Goal: Task Accomplishment & Management: Manage account settings

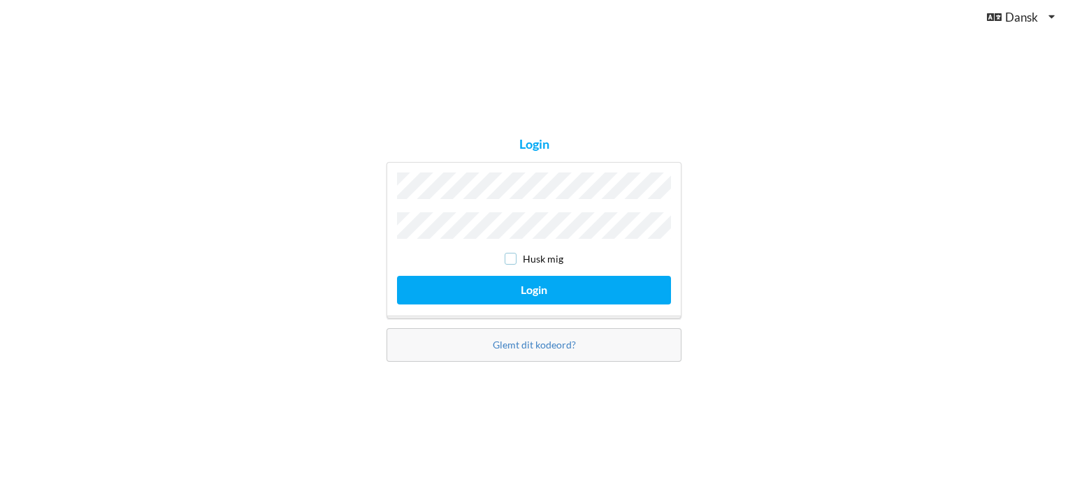
click at [514, 254] on input "checkbox" at bounding box center [511, 259] width 12 height 12
checkbox input "true"
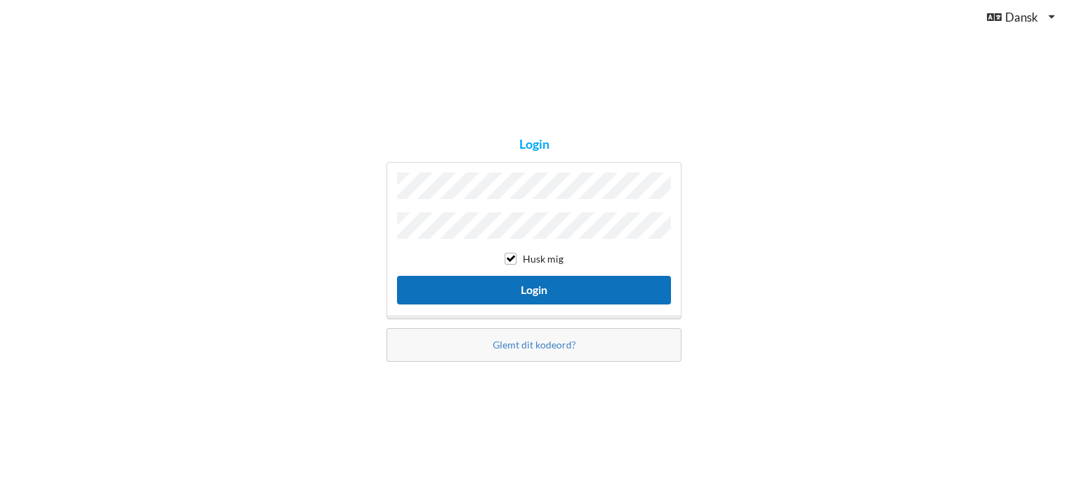
click at [514, 285] on button "Login" at bounding box center [534, 290] width 274 height 29
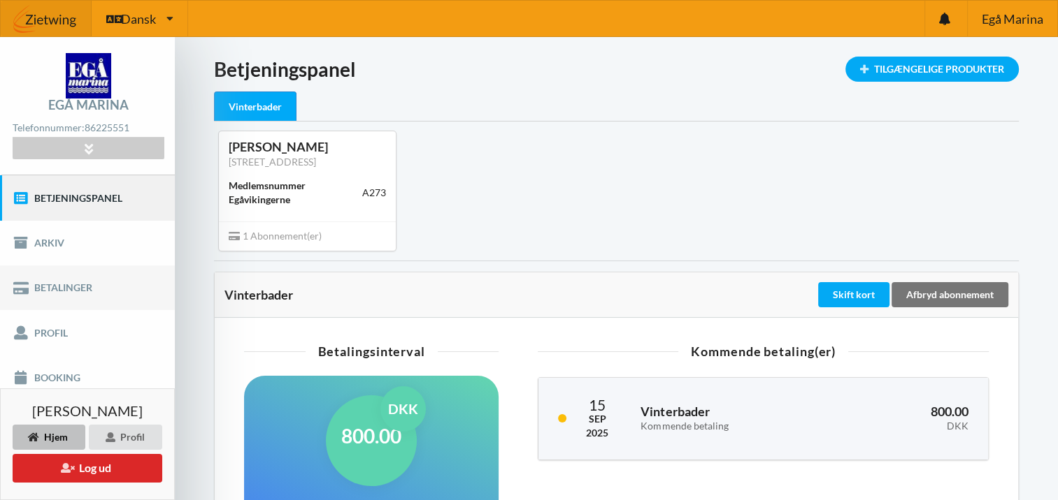
click at [57, 289] on link "Betalinger" at bounding box center [87, 288] width 175 height 45
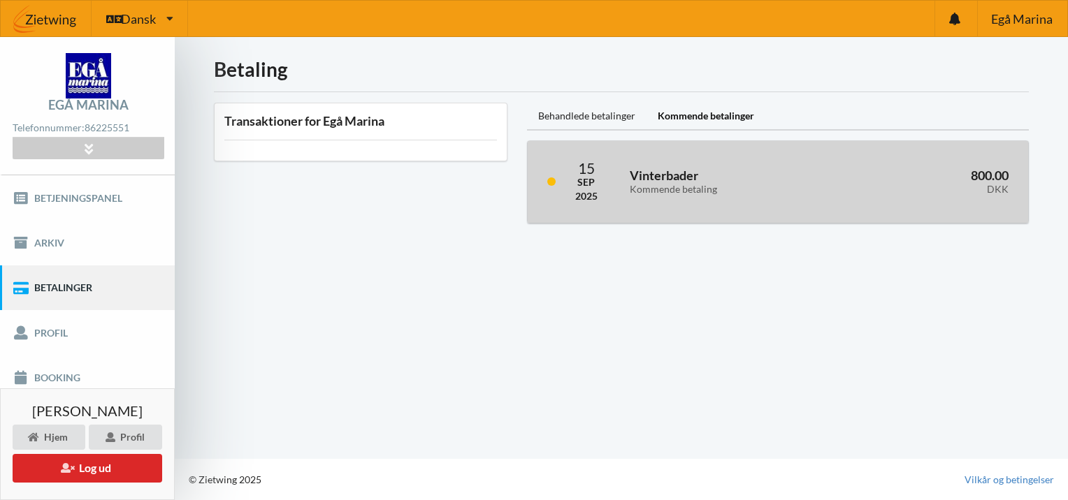
click at [661, 178] on h3 "Vinterbader Kommende betaling" at bounding box center [732, 182] width 205 height 28
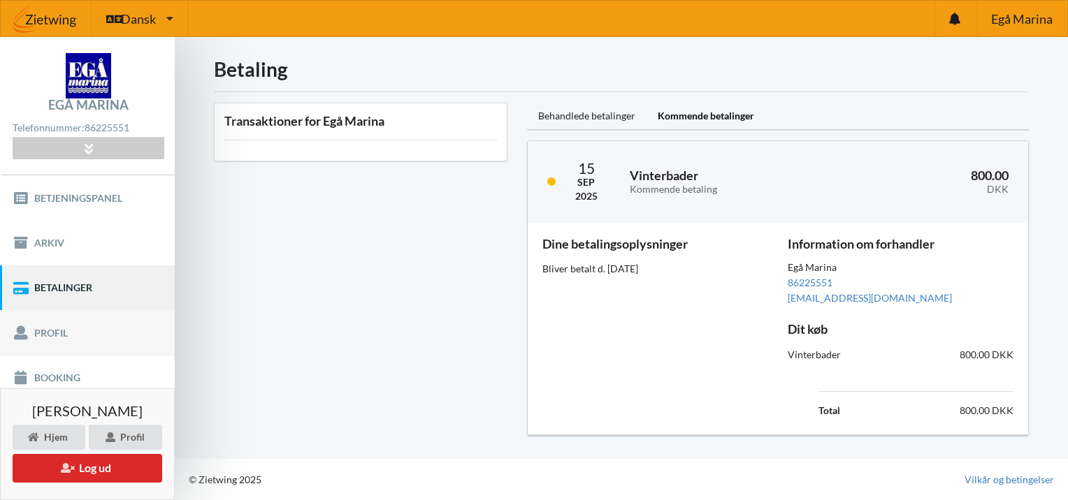
click at [45, 330] on link "Profil" at bounding box center [87, 332] width 175 height 45
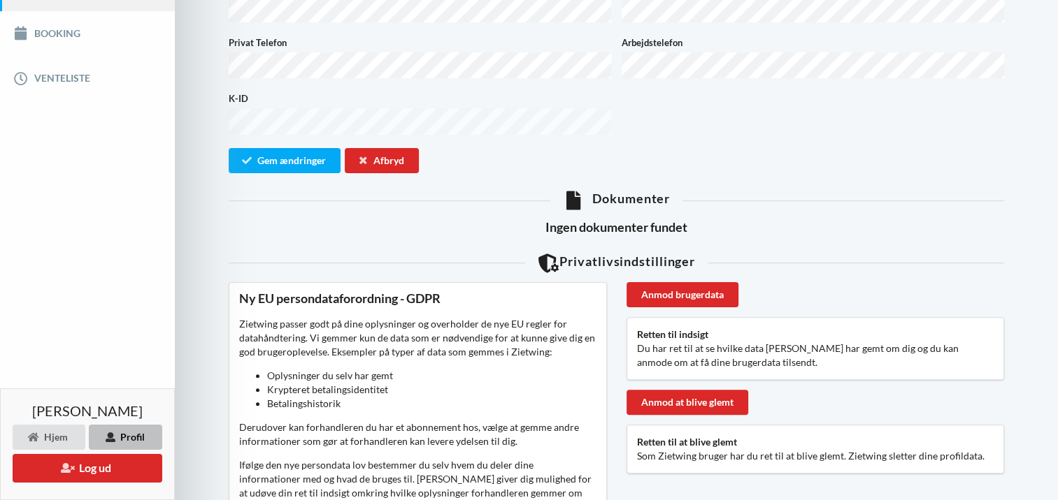
scroll to position [20, 0]
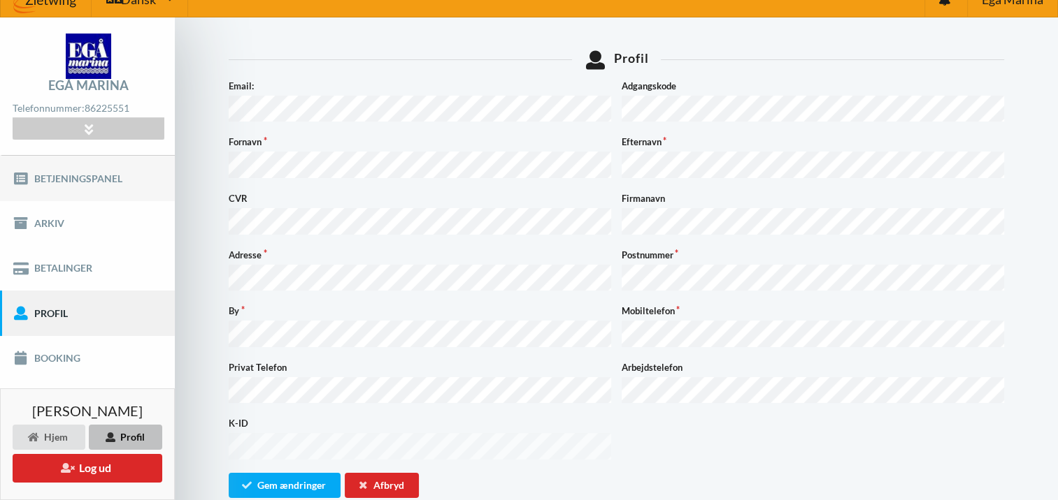
click at [70, 181] on link "Betjeningspanel" at bounding box center [87, 178] width 175 height 45
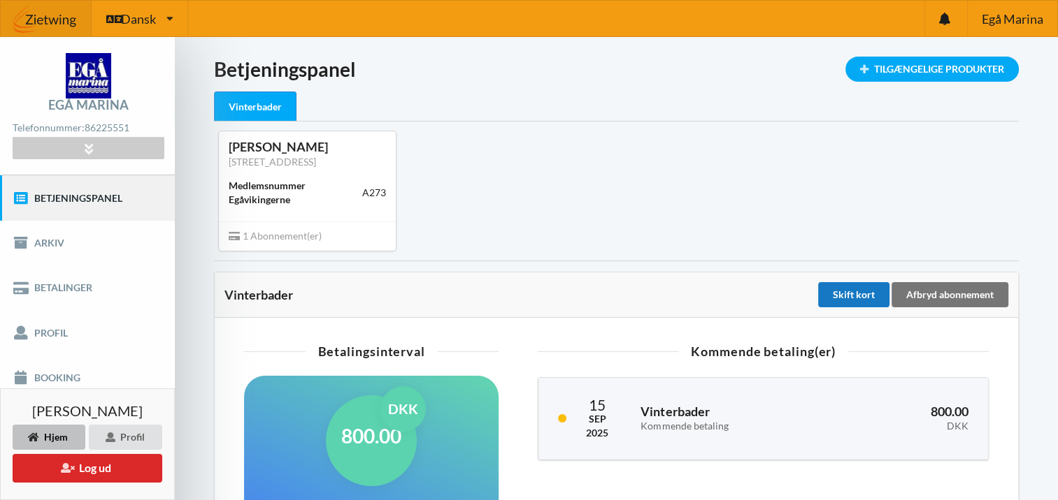
click at [842, 294] on div "Skift kort" at bounding box center [853, 294] width 71 height 25
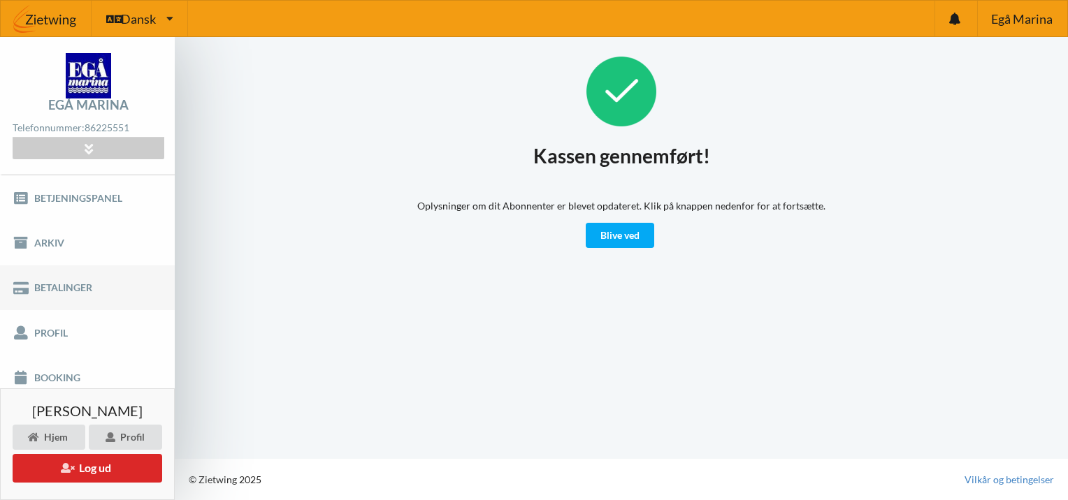
click at [53, 285] on link "Betalinger" at bounding box center [87, 288] width 175 height 45
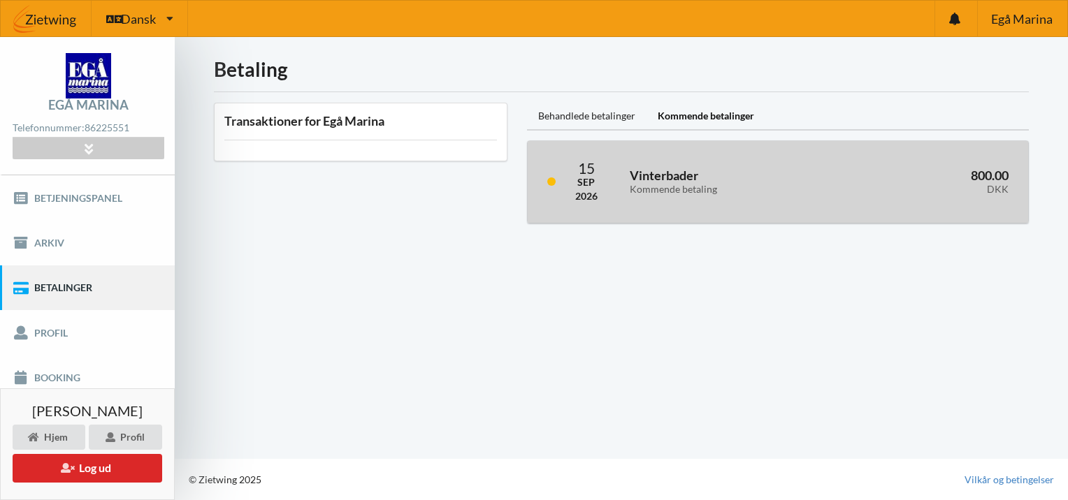
click at [696, 190] on div "Kommende betaling" at bounding box center [732, 190] width 205 height 12
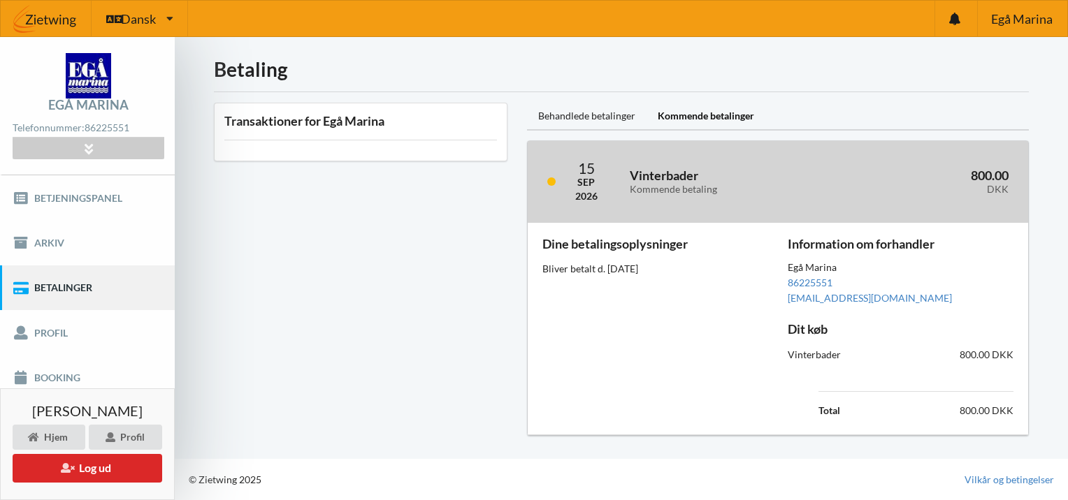
click at [684, 186] on div "Kommende betaling" at bounding box center [732, 190] width 205 height 12
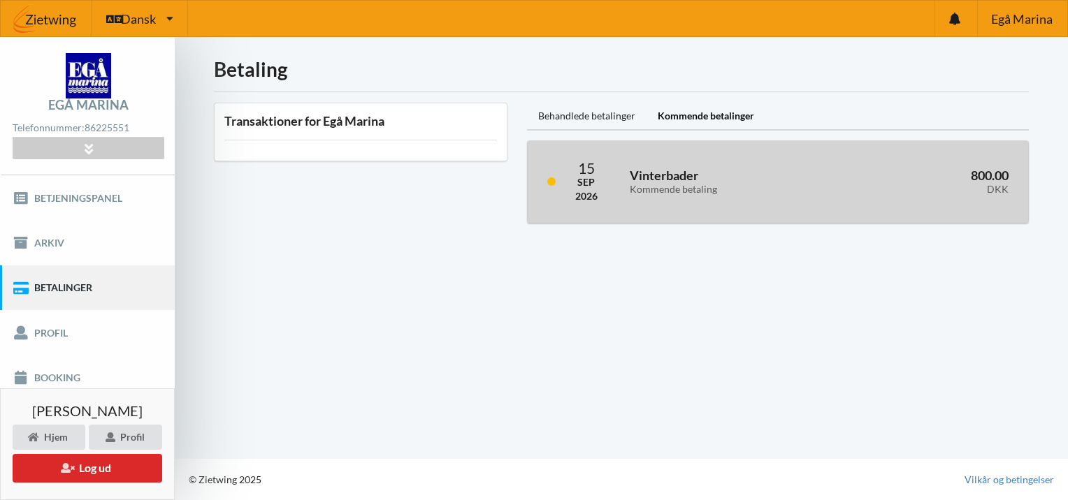
click at [684, 186] on div "Kommende betaling" at bounding box center [732, 190] width 205 height 12
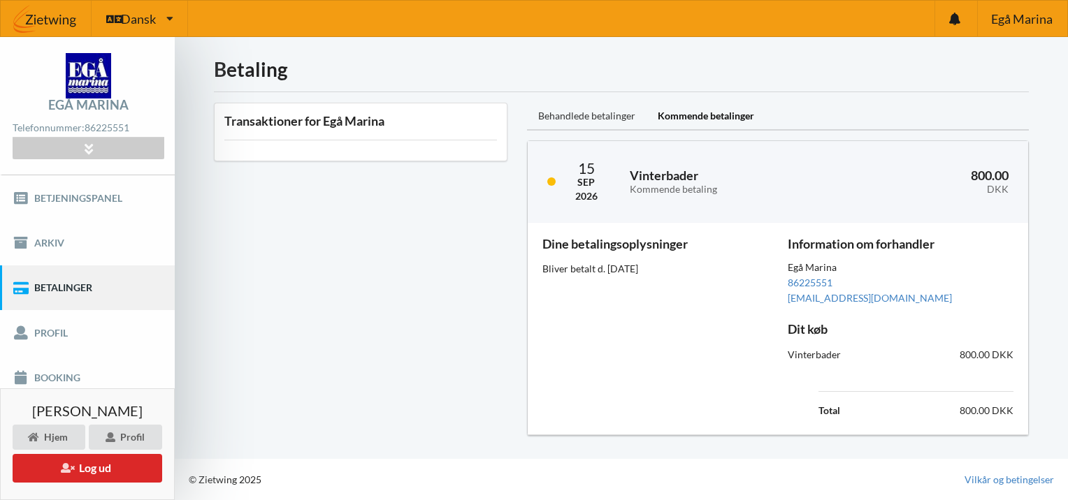
click at [598, 113] on div "Behandlede betalinger" at bounding box center [587, 117] width 120 height 28
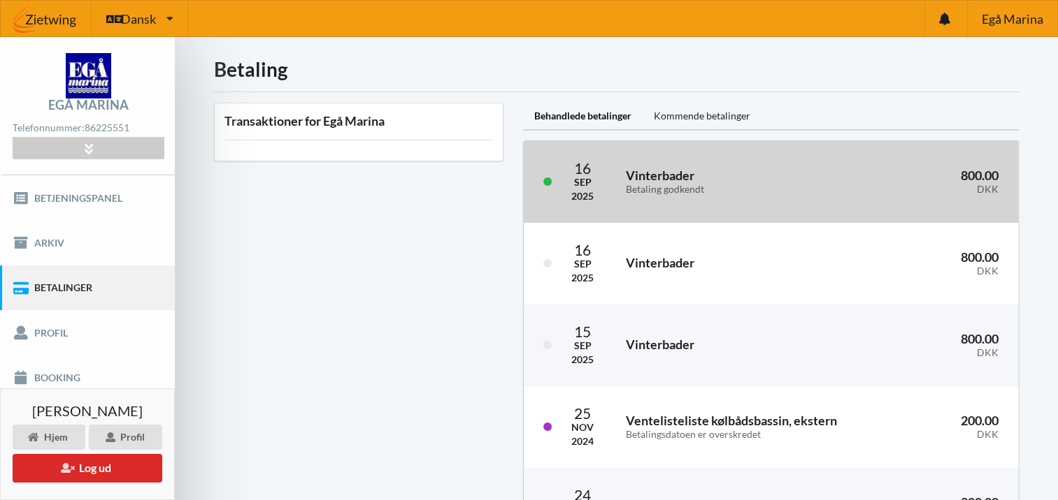
click at [649, 179] on h3 "Vinterbader Betaling godkendt" at bounding box center [724, 182] width 196 height 28
